Goal: Task Accomplishment & Management: Complete application form

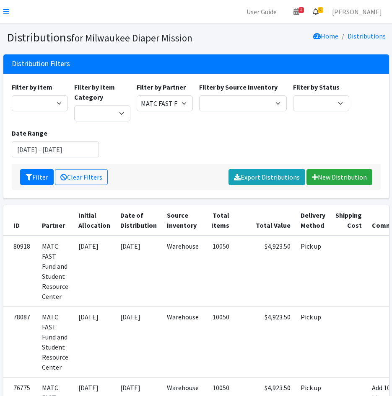
click at [318, 13] on icon at bounding box center [315, 11] width 6 height 7
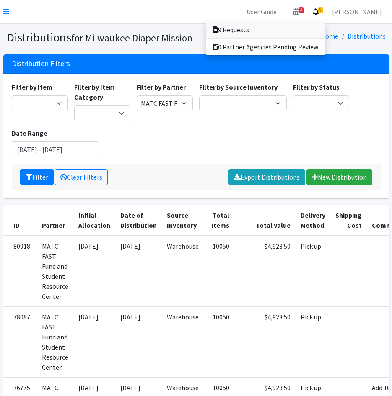
click at [325, 25] on link "9 Requests" at bounding box center [265, 29] width 119 height 17
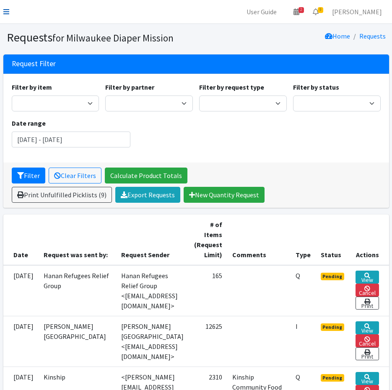
click at [6, 10] on icon at bounding box center [6, 11] width 6 height 7
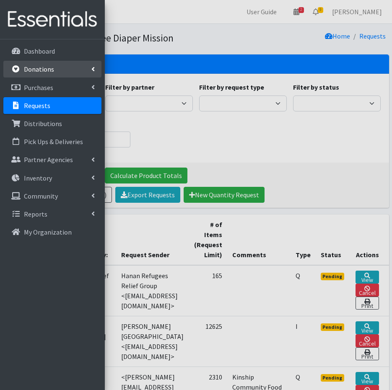
click at [34, 70] on p "Donations" at bounding box center [39, 69] width 30 height 8
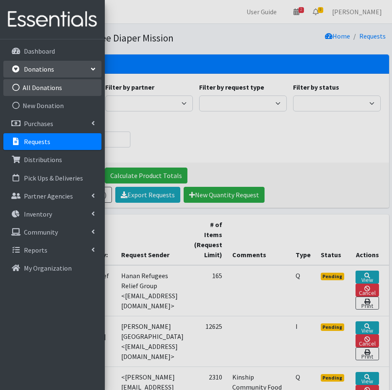
click at [39, 88] on link "All Donations" at bounding box center [52, 87] width 98 height 17
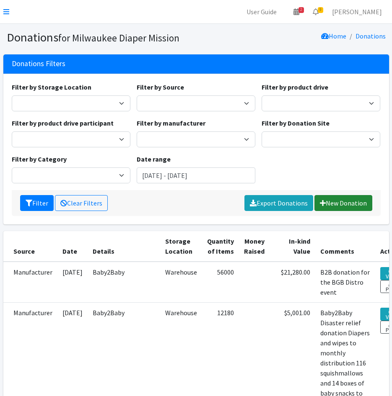
click at [338, 203] on link "New Donation" at bounding box center [343, 203] width 58 height 16
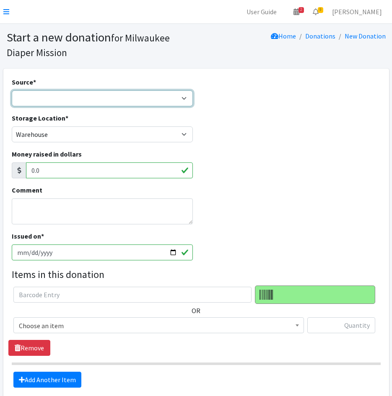
click at [71, 102] on select "Product Drive Manufacturer Donation Site Misc. Donation" at bounding box center [102, 98] width 181 height 16
select select "Manufacturer"
click at [12, 90] on select "Product Drive Manufacturer Donation Site Misc. Donation" at bounding box center [102, 98] width 181 height 16
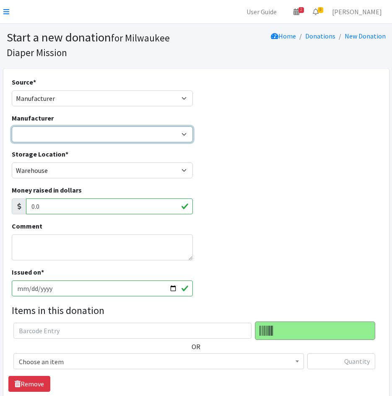
click at [49, 132] on select "Baby2Baby Believe Esembly Honest Co. Huggies Jake's Diapers Party in my Pants R…" at bounding box center [102, 134] width 181 height 16
select select "131"
click at [12, 126] on select "Baby2Baby Believe Esembly Honest Co. Huggies Jake's Diapers Party in my Pants R…" at bounding box center [102, 134] width 181 height 16
drag, startPoint x: 56, startPoint y: 229, endPoint x: 61, endPoint y: 245, distance: 17.1
click at [57, 229] on div "Comment" at bounding box center [102, 240] width 181 height 39
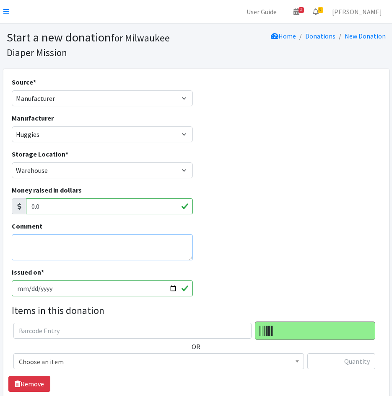
click at [71, 248] on textarea "Comment" at bounding box center [102, 248] width 181 height 26
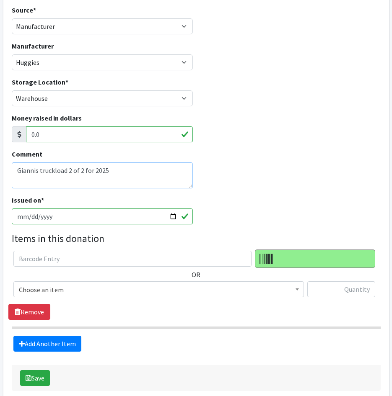
scroll to position [113, 0]
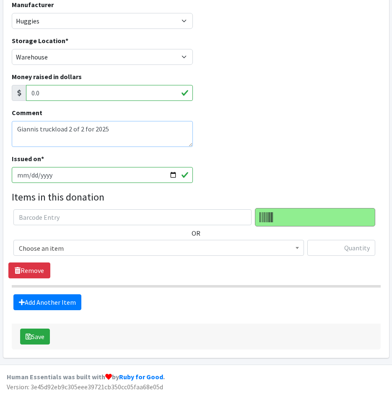
type textarea "Giannis truckload 2 of 2 for 2025"
click at [90, 245] on span "Choose an item" at bounding box center [158, 248] width 279 height 12
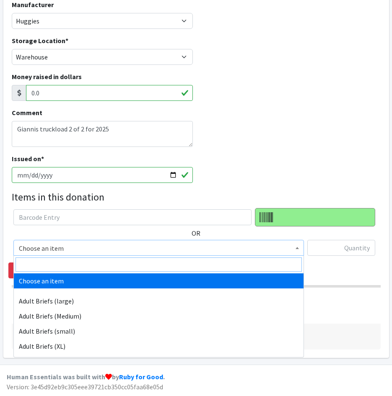
click at [96, 260] on input "search" at bounding box center [158, 265] width 286 height 14
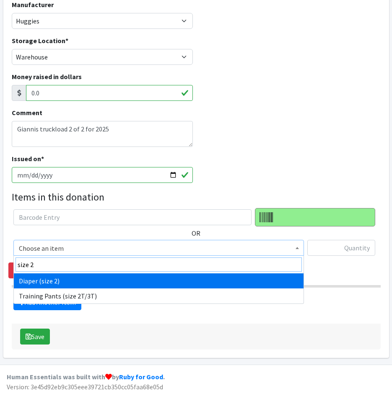
type input "size 2"
select select "4635"
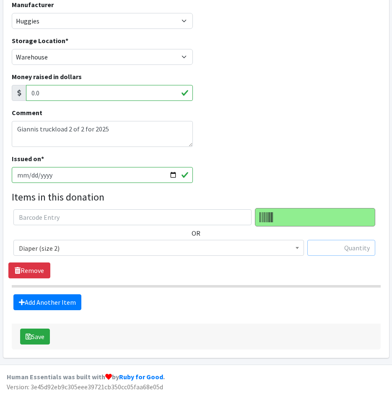
click at [364, 247] on input "text" at bounding box center [341, 248] width 68 height 16
type input "31104"
click at [69, 301] on link "Add Another Item" at bounding box center [47, 302] width 68 height 16
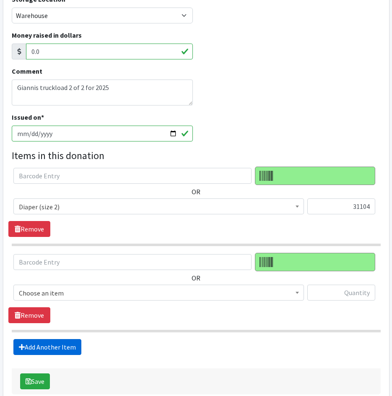
scroll to position [200, 0]
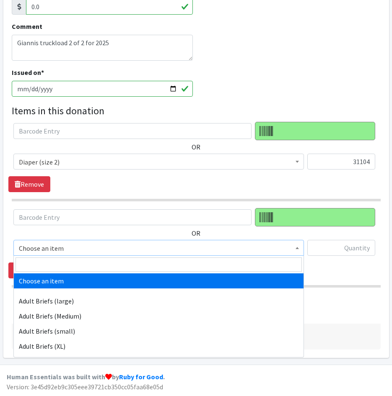
click at [70, 251] on span "Choose an item" at bounding box center [158, 248] width 279 height 12
click at [70, 263] on input "search" at bounding box center [158, 265] width 286 height 14
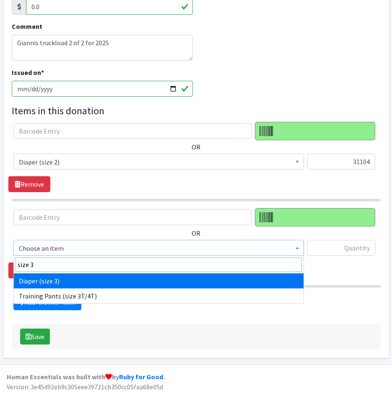
type input "size 3"
select select "4644"
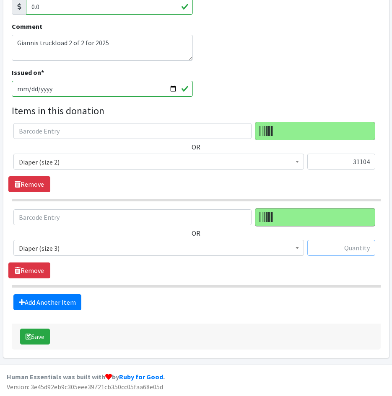
click at [346, 247] on input "text" at bounding box center [341, 248] width 68 height 16
type input "31680"
click at [45, 302] on link "Add Another Item" at bounding box center [47, 302] width 68 height 16
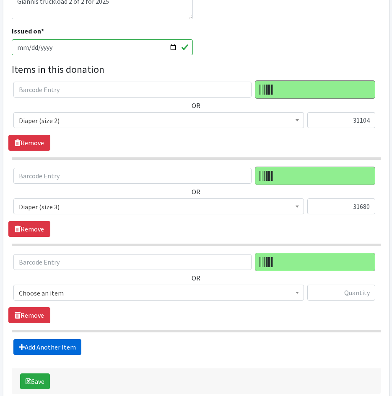
scroll to position [286, 0]
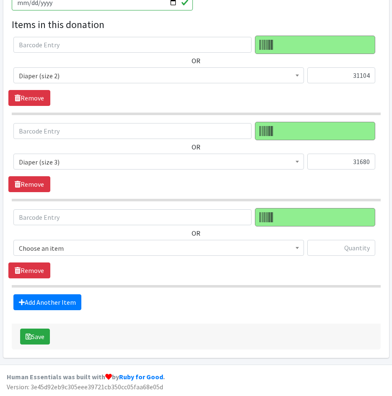
click at [63, 246] on span "Choose an item" at bounding box center [158, 248] width 279 height 12
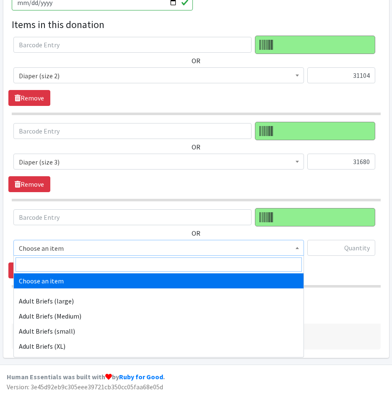
click at [64, 268] on input "search" at bounding box center [158, 265] width 286 height 14
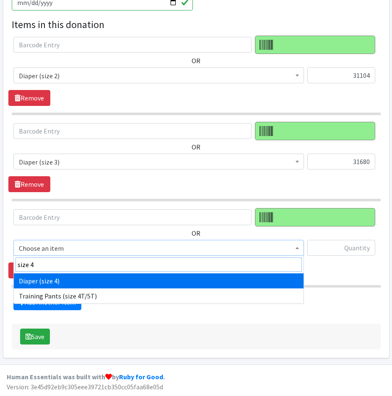
type input "size 4"
select select "4645"
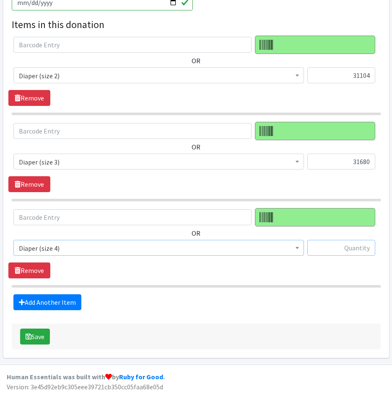
click at [331, 248] on input "text" at bounding box center [341, 248] width 68 height 16
type input "27840"
click at [65, 307] on link "Add Another Item" at bounding box center [47, 302] width 68 height 16
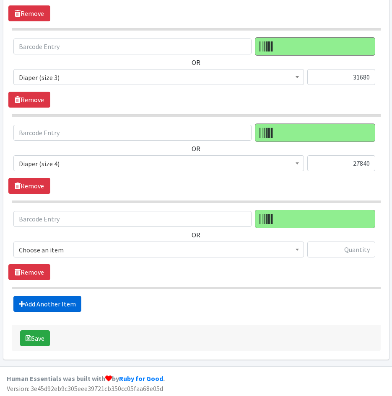
scroll to position [372, 0]
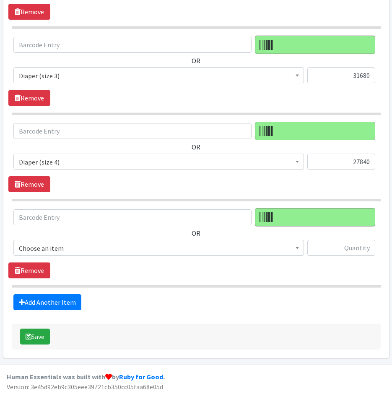
click at [84, 240] on div "OR Choose an item Adult Briefs (large) Adult Briefs (Medium) Adult Briefs (smal…" at bounding box center [195, 235] width 375 height 54
click at [79, 249] on span "Choose an item" at bounding box center [158, 248] width 279 height 12
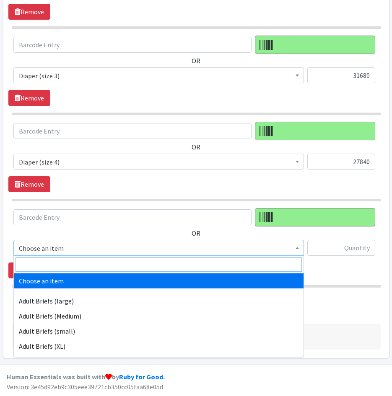
click at [79, 264] on input "search" at bounding box center [158, 265] width 286 height 14
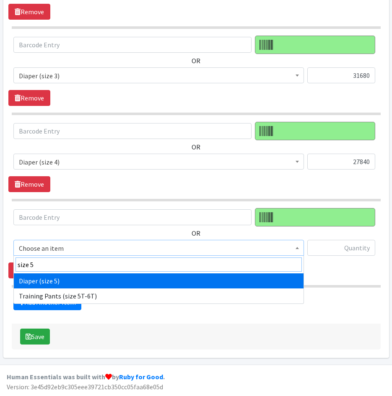
type input "size 5"
select select "4646"
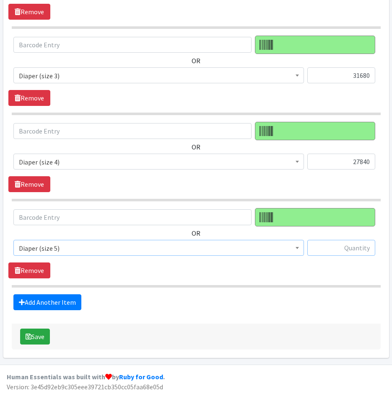
click at [348, 249] on input "text" at bounding box center [341, 248] width 68 height 16
type input "30000"
click at [53, 307] on link "Add Another Item" at bounding box center [47, 302] width 68 height 16
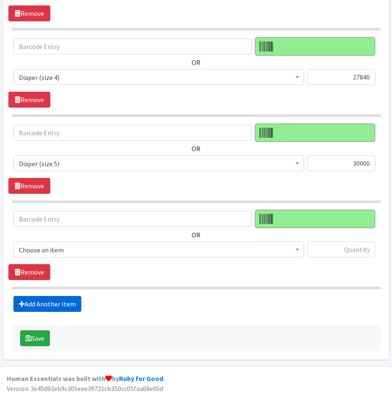
scroll to position [459, 0]
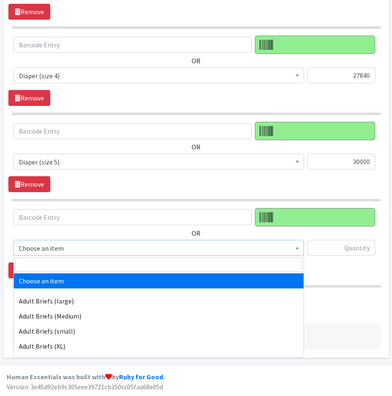
click at [82, 247] on span "Choose an item" at bounding box center [158, 248] width 279 height 12
click at [82, 265] on input "search" at bounding box center [158, 265] width 286 height 14
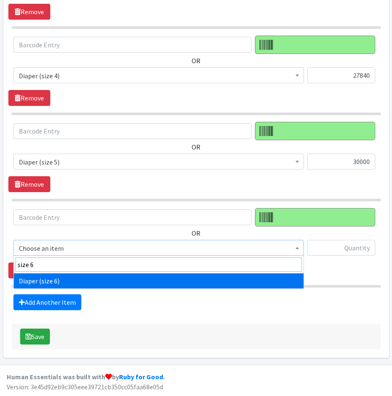
type input "size 6"
select select "4649"
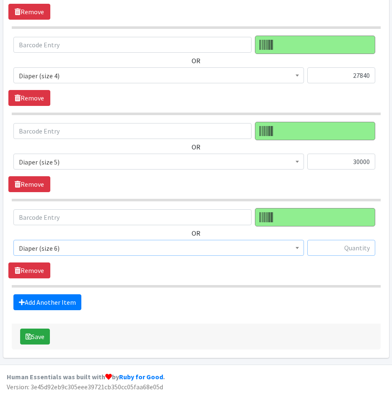
click at [354, 250] on input "text" at bounding box center [341, 248] width 68 height 16
type input "29160"
click at [44, 303] on link "Add Another Item" at bounding box center [47, 302] width 68 height 16
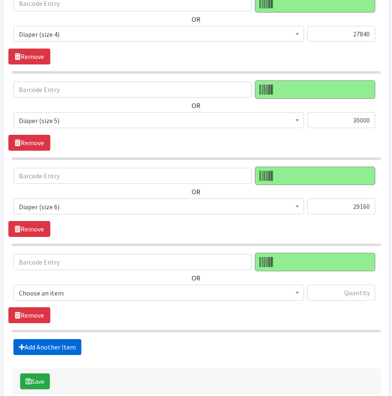
scroll to position [545, 0]
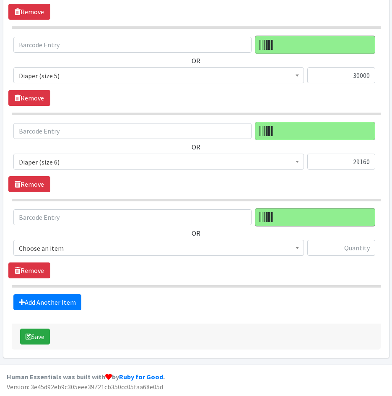
click at [70, 250] on span "Choose an item" at bounding box center [158, 248] width 279 height 12
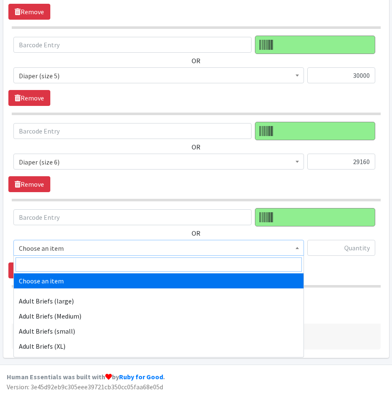
click at [67, 266] on input "search" at bounding box center [158, 265] width 286 height 14
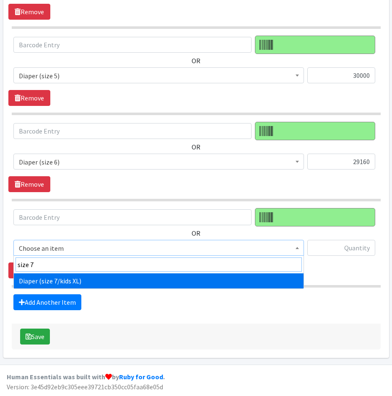
type input "size 7"
select select "5868"
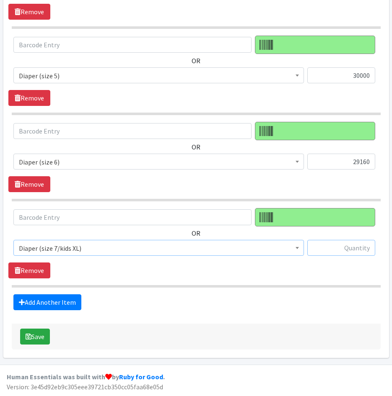
click at [329, 246] on input "text" at bounding box center [341, 248] width 68 height 16
type input "28080"
click at [51, 308] on link "Add Another Item" at bounding box center [47, 302] width 68 height 16
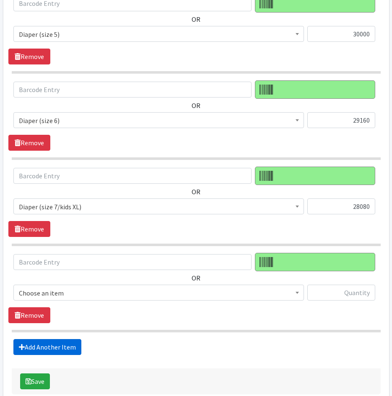
scroll to position [631, 0]
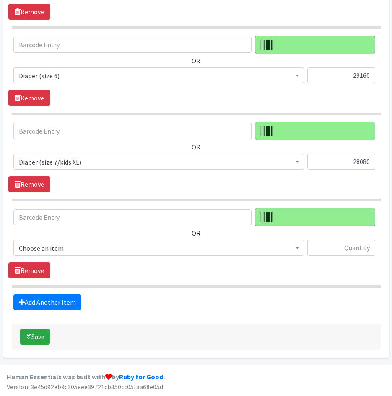
click at [91, 246] on span "Choose an item" at bounding box center [158, 248] width 279 height 12
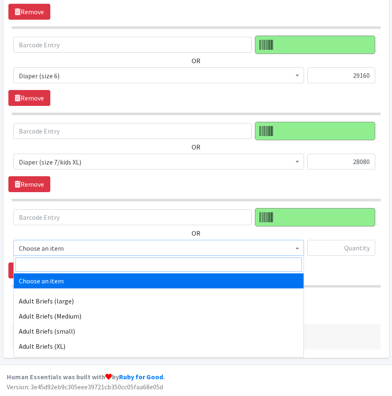
click at [89, 265] on input "search" at bounding box center [158, 265] width 286 height 14
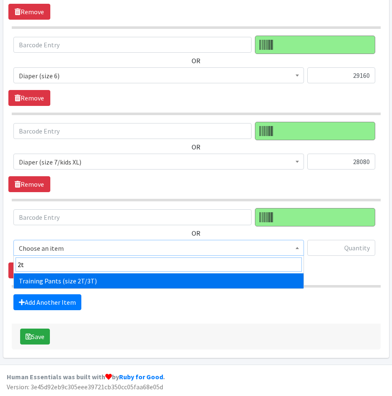
type input "2t"
select select "5865"
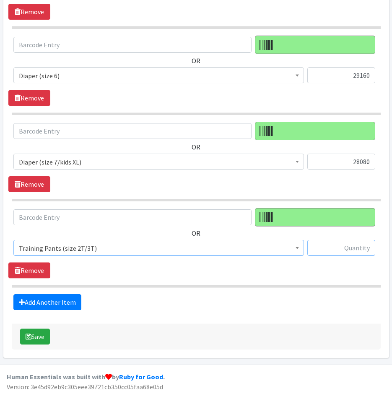
click at [322, 250] on input "text" at bounding box center [341, 248] width 68 height 16
type input "15980"
click at [23, 296] on link "Add Another Item" at bounding box center [47, 302] width 68 height 16
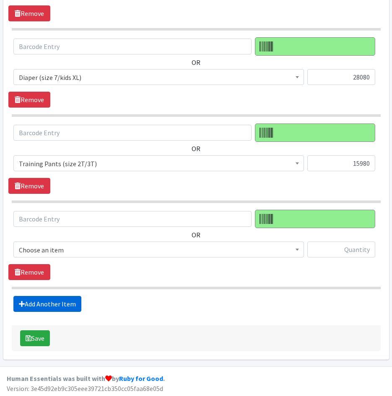
scroll to position [717, 0]
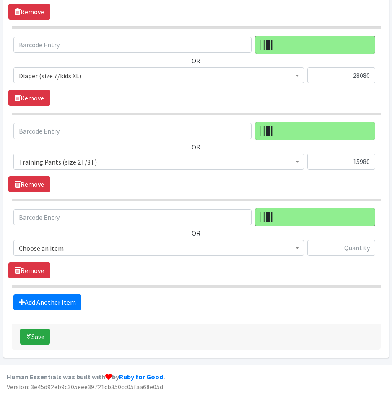
click at [102, 249] on span "Choose an item" at bounding box center [158, 248] width 279 height 12
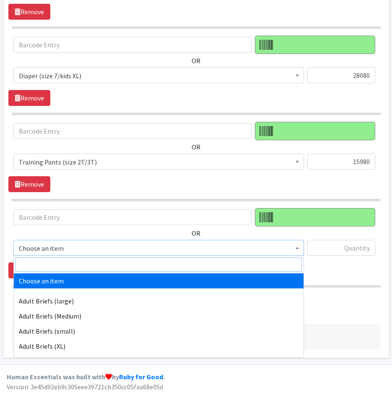
click at [103, 265] on input "search" at bounding box center [158, 265] width 286 height 14
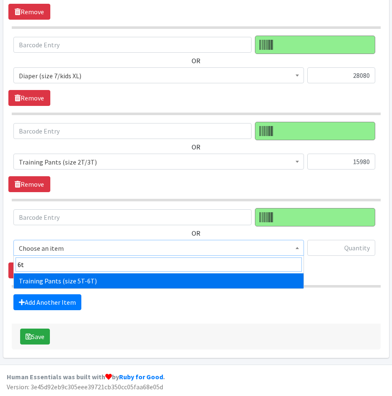
type input "6t"
select select "14718"
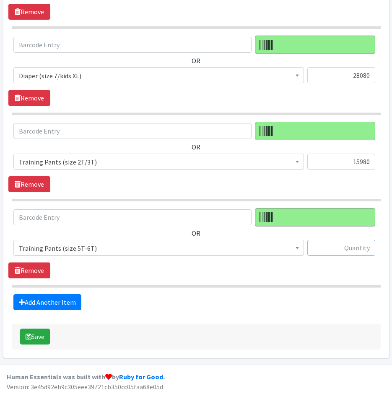
click at [358, 242] on input "text" at bounding box center [341, 248] width 68 height 16
type input "7680"
click at [33, 336] on button "Save" at bounding box center [35, 337] width 30 height 16
